Goal: Navigation & Orientation: Go to known website

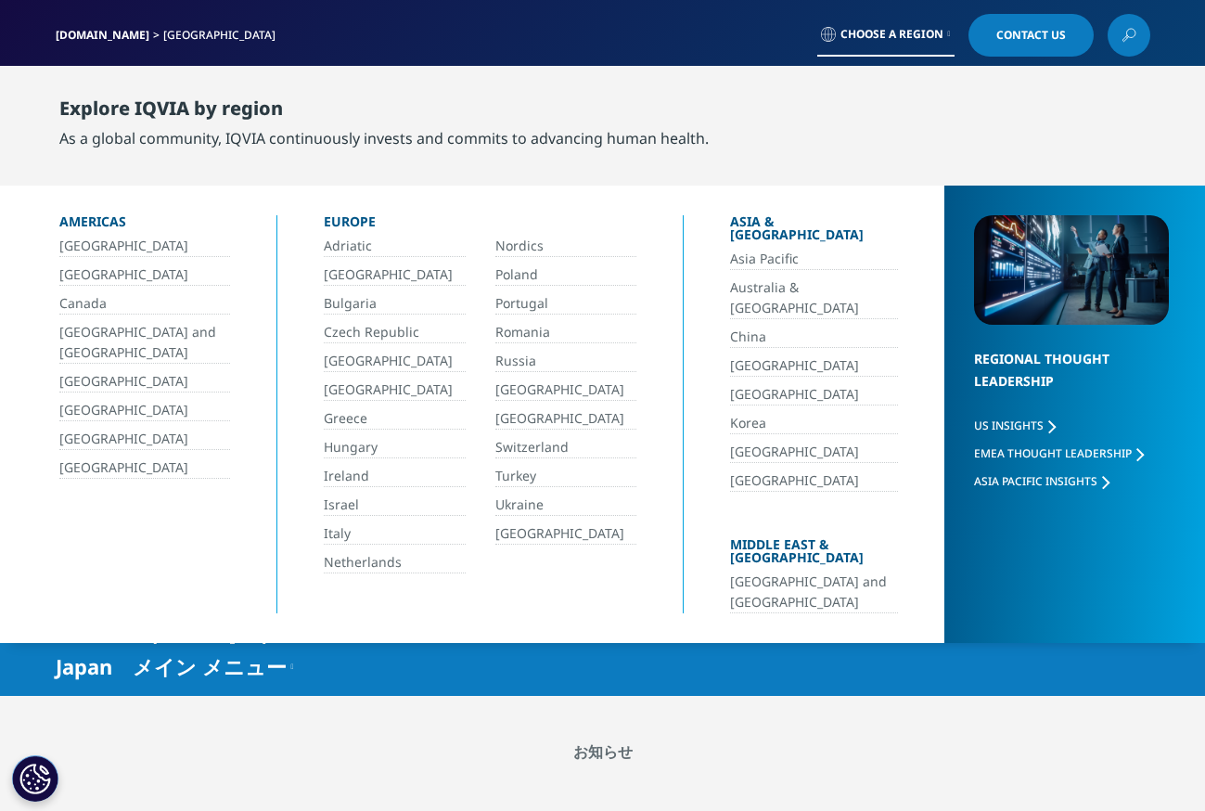
click at [532, 533] on link "[GEOGRAPHIC_DATA]" at bounding box center [567, 533] width 142 height 21
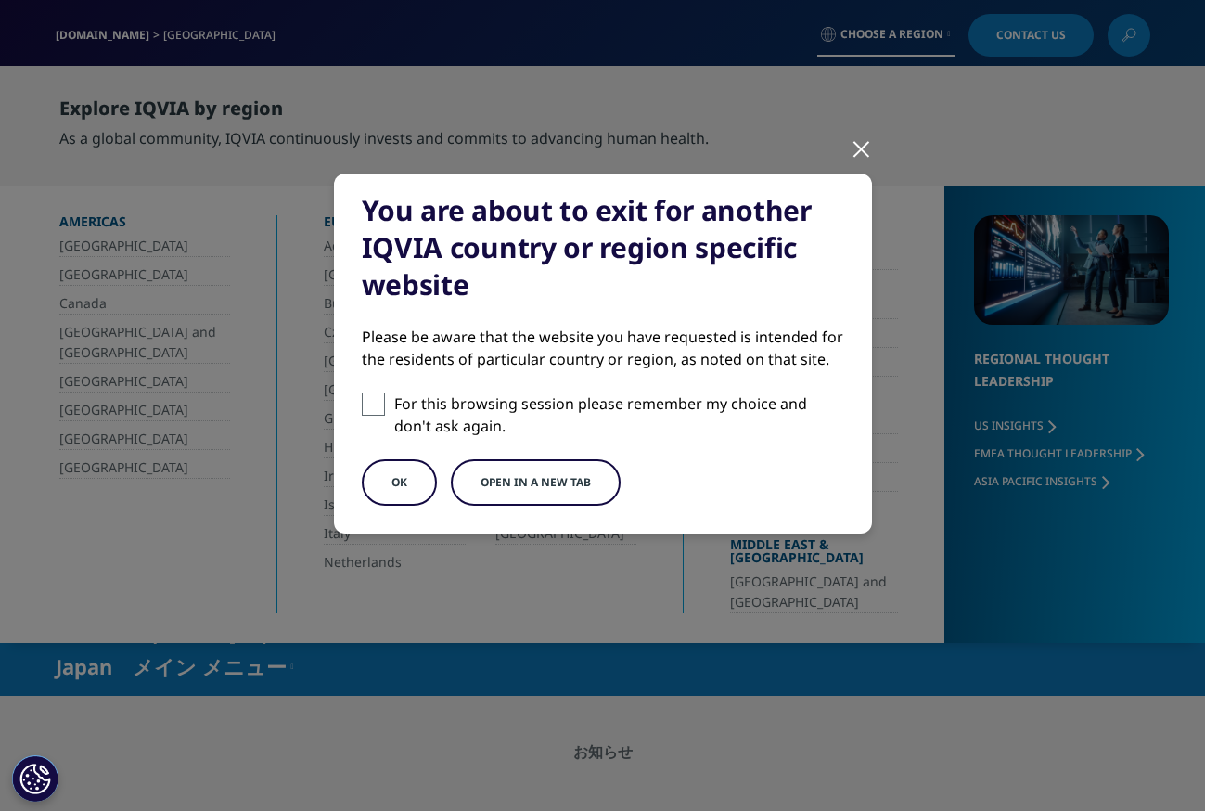
click at [527, 481] on button "Open in a new tab" at bounding box center [536, 482] width 170 height 46
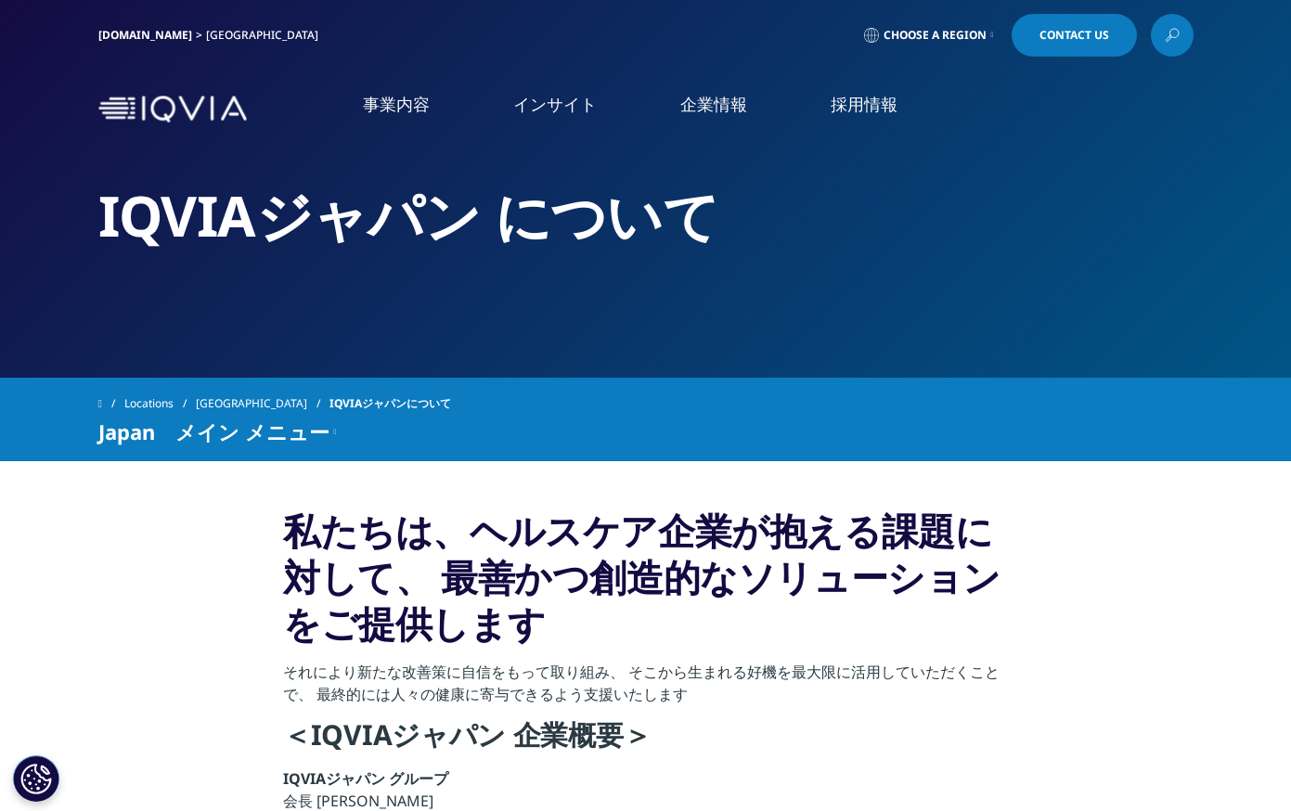
click at [156, 112] on img at bounding box center [172, 109] width 148 height 27
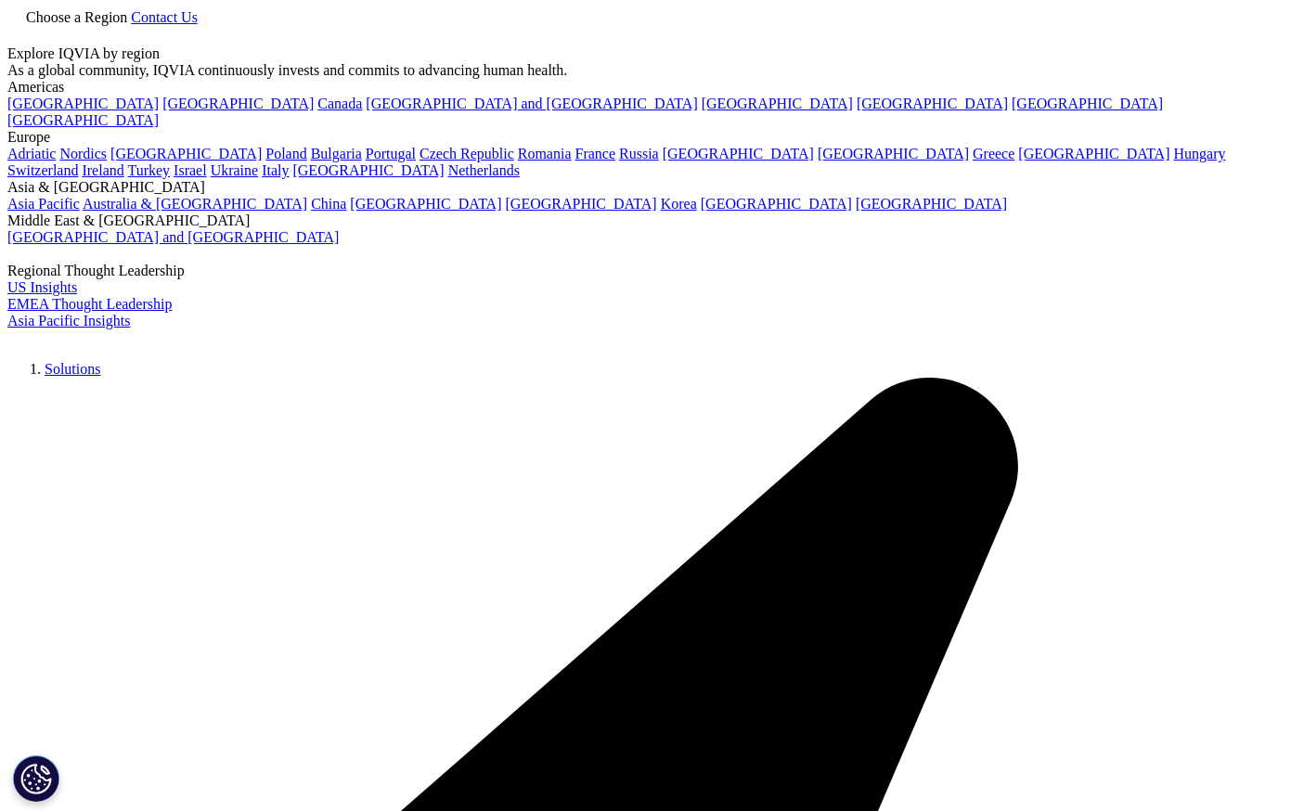
click at [131, 25] on link "Choose a Region" at bounding box center [68, 17] width 123 height 16
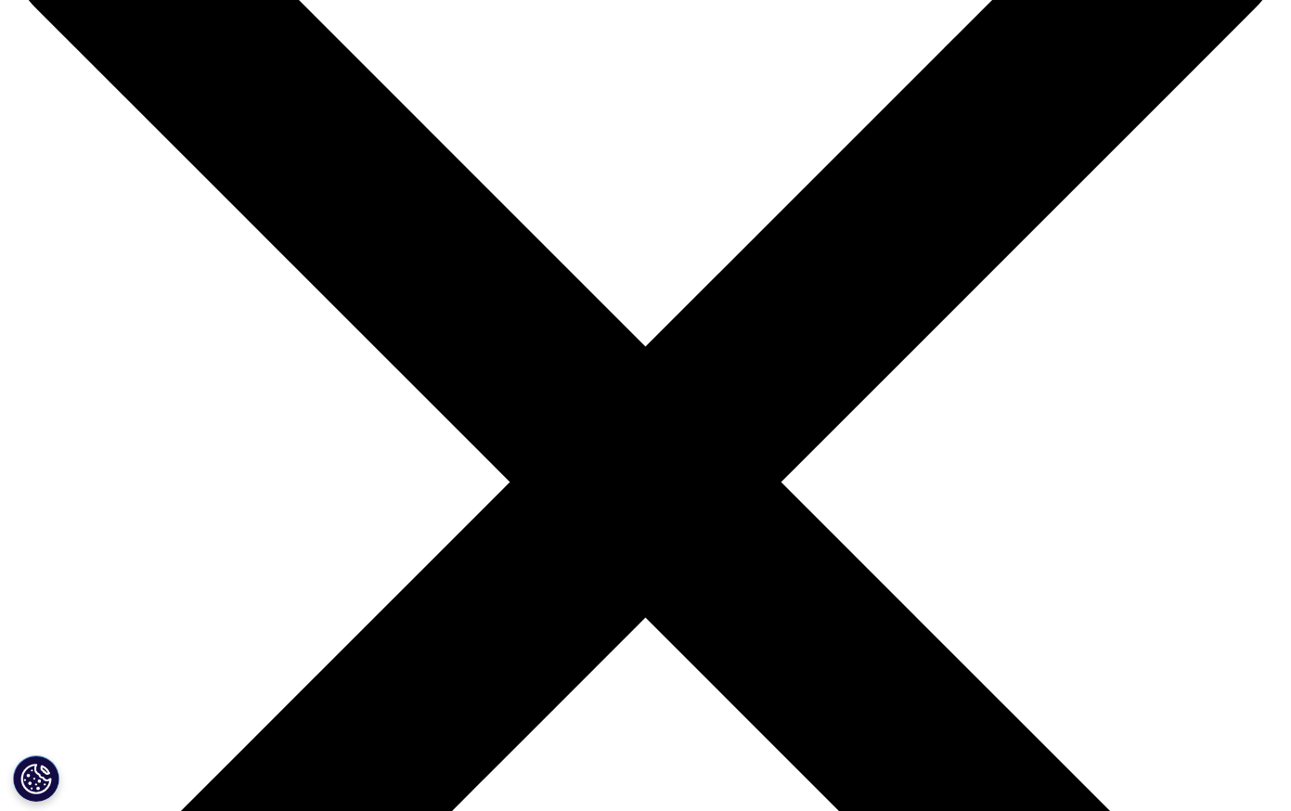
scroll to position [84, 0]
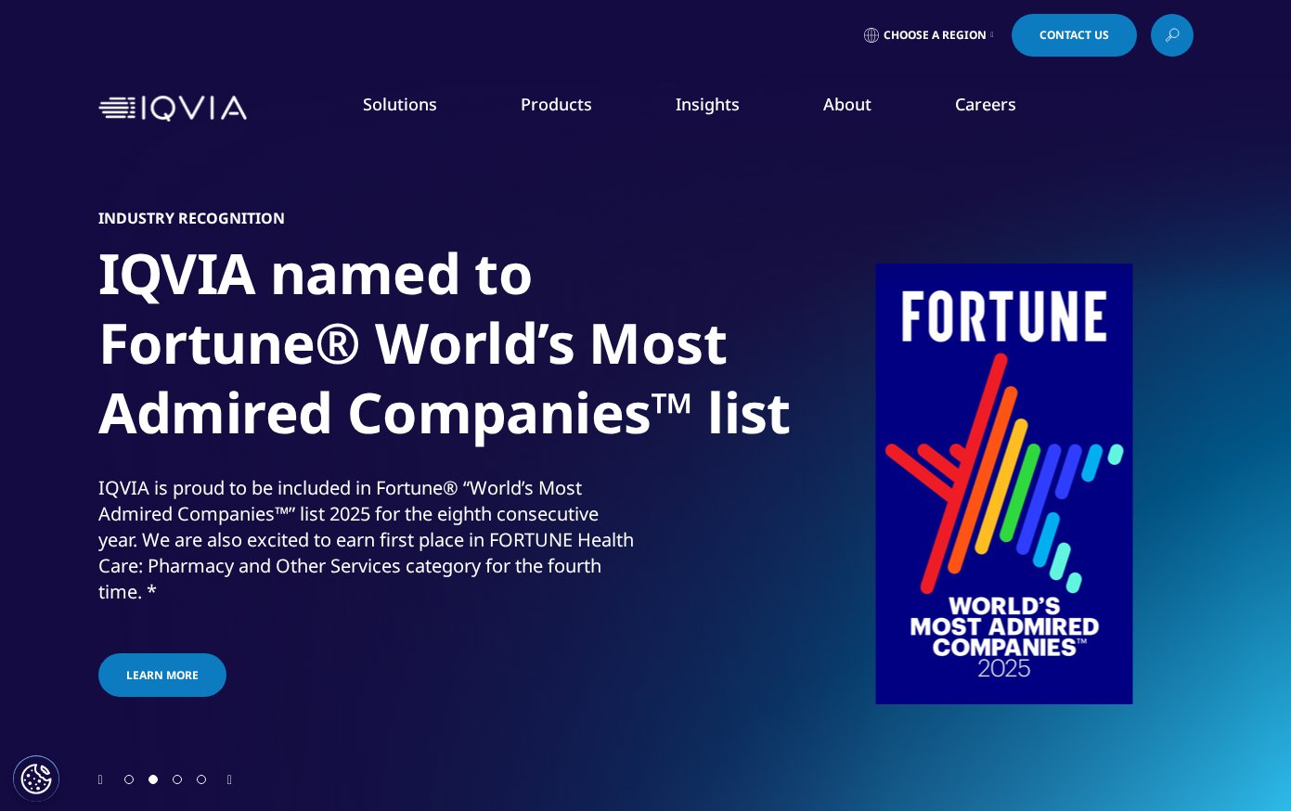
click at [178, 778] on span "Go to slide 3" at bounding box center [177, 779] width 9 height 9
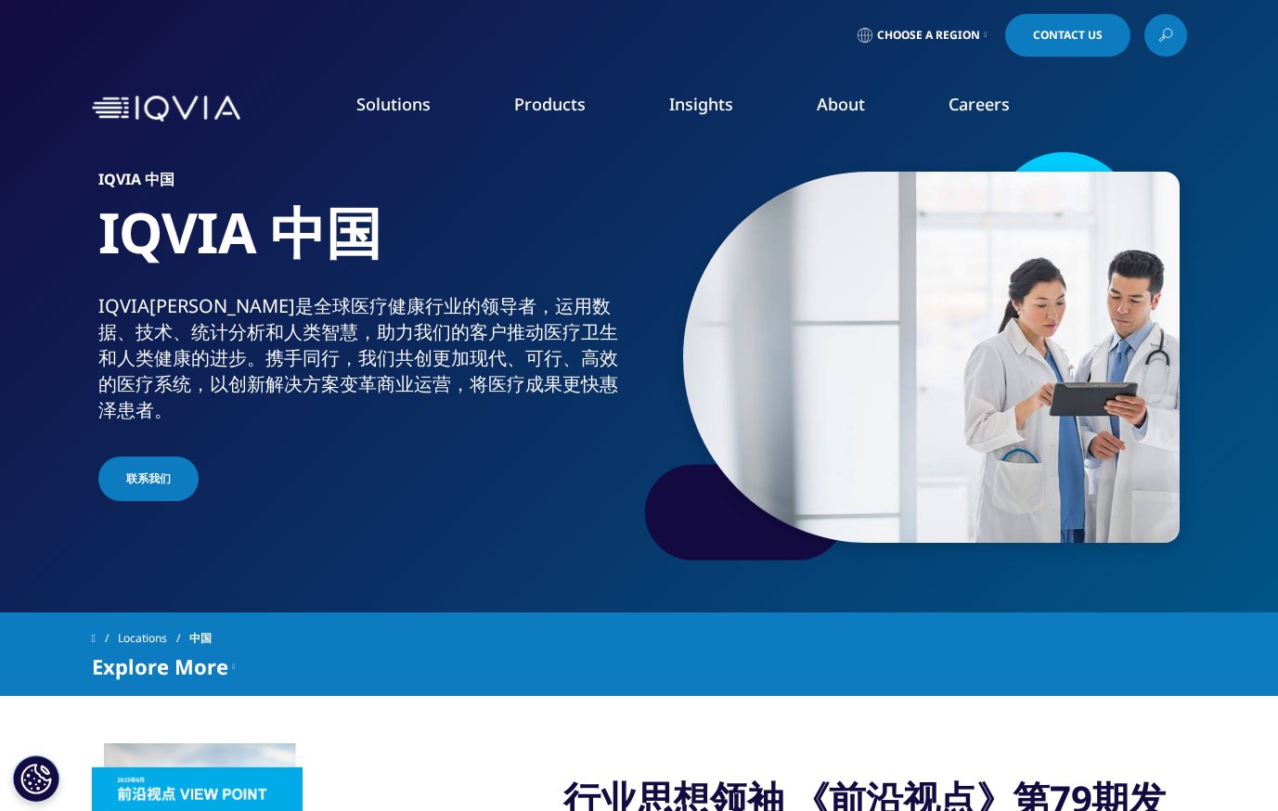
click at [959, 35] on span "Choose a Region" at bounding box center [928, 35] width 103 height 15
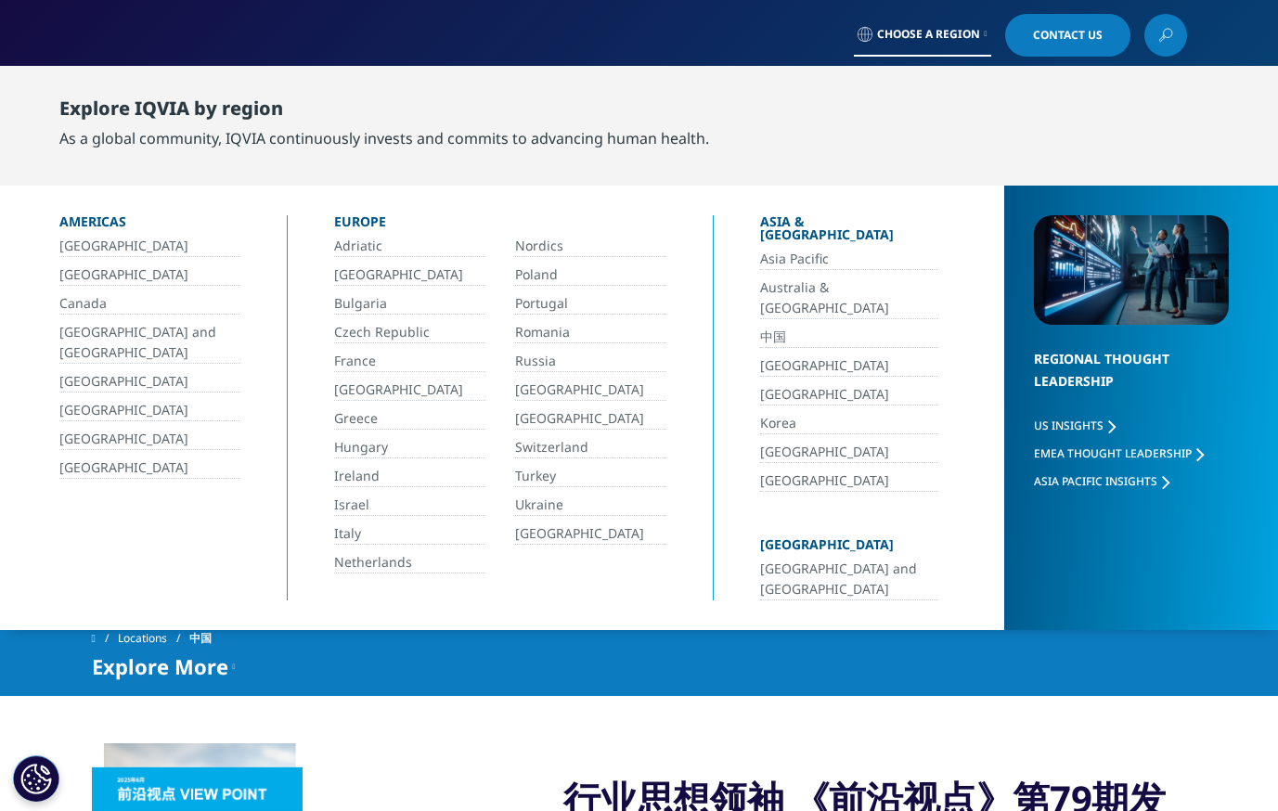
click at [760, 327] on link "中国" at bounding box center [849, 337] width 178 height 21
